Goal: Find specific page/section: Find specific page/section

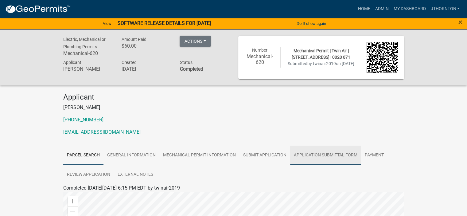
click at [326, 157] on link "Application Submittal Form" at bounding box center [325, 155] width 71 height 20
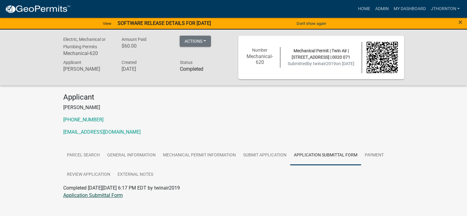
click at [90, 198] on link "Application Submittal Form" at bounding box center [93, 195] width 60 height 6
click at [75, 156] on link "Parcel search" at bounding box center [83, 155] width 40 height 20
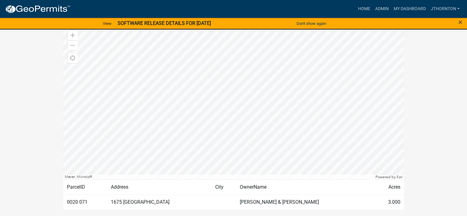
scroll to position [184, 0]
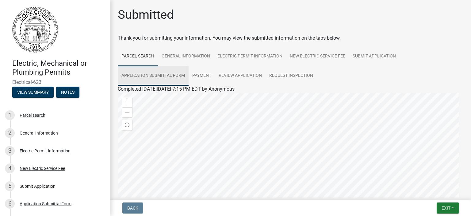
click at [149, 77] on link "Application Submittal Form" at bounding box center [153, 76] width 71 height 20
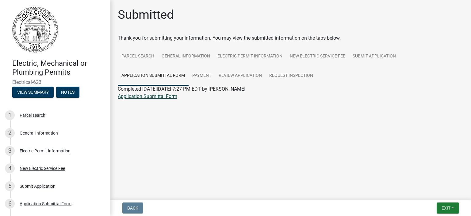
click at [149, 97] on link "Application Submittal Form" at bounding box center [148, 96] width 60 height 6
click at [134, 56] on link "Parcel search" at bounding box center [138, 57] width 40 height 20
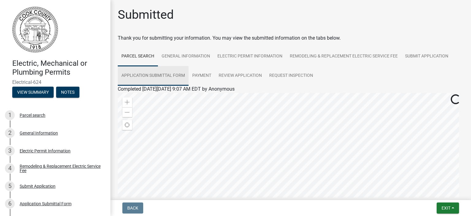
click at [154, 74] on link "Application Submittal Form" at bounding box center [153, 76] width 71 height 20
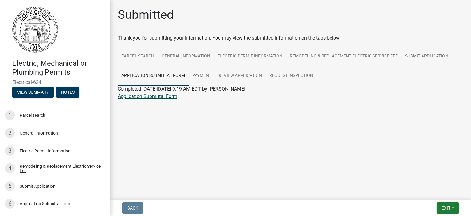
click at [137, 96] on link "Application Submittal Form" at bounding box center [148, 96] width 60 height 6
click at [140, 56] on link "Parcel search" at bounding box center [138, 57] width 40 height 20
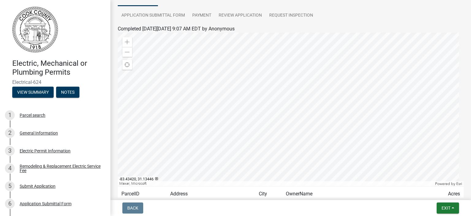
scroll to position [92, 0]
